Goal: Book appointment/travel/reservation

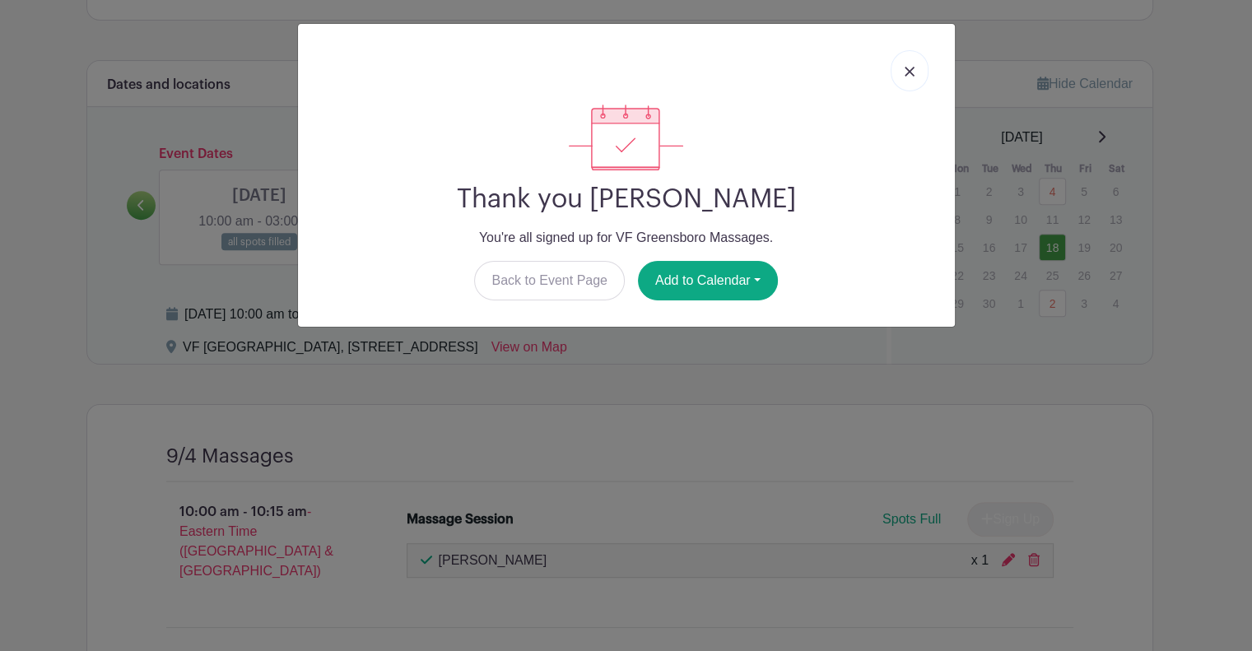
scroll to position [785, 0]
